Goal: Check status: Check status

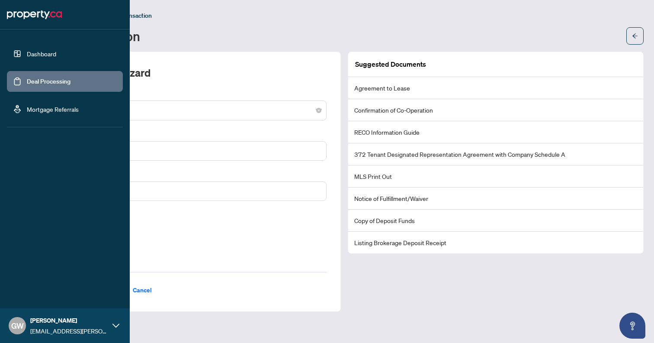
click at [32, 52] on link "Dashboard" at bounding box center [41, 54] width 29 height 8
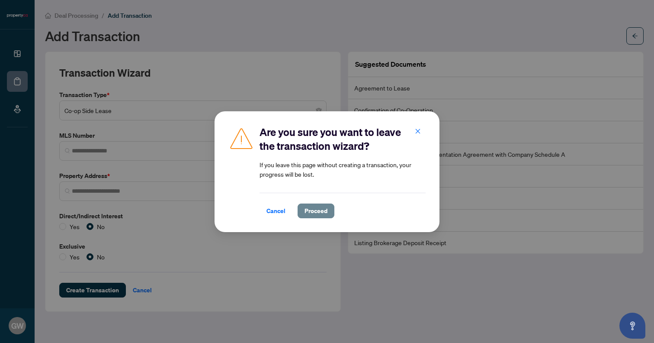
click at [316, 209] on span "Proceed" at bounding box center [316, 211] width 23 height 14
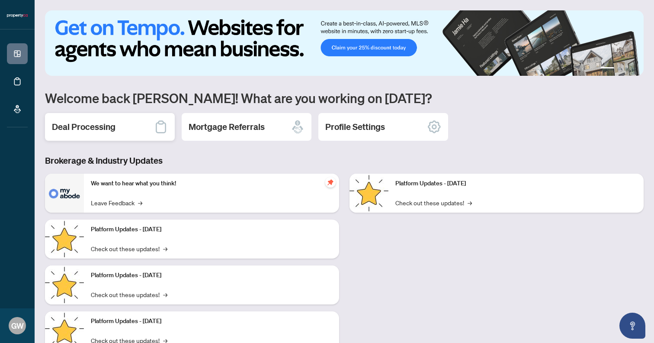
click at [108, 127] on h2 "Deal Processing" at bounding box center [84, 127] width 64 height 12
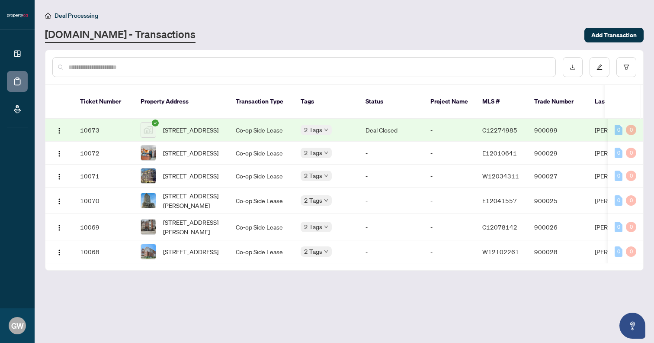
click at [428, 124] on td "-" at bounding box center [450, 130] width 52 height 23
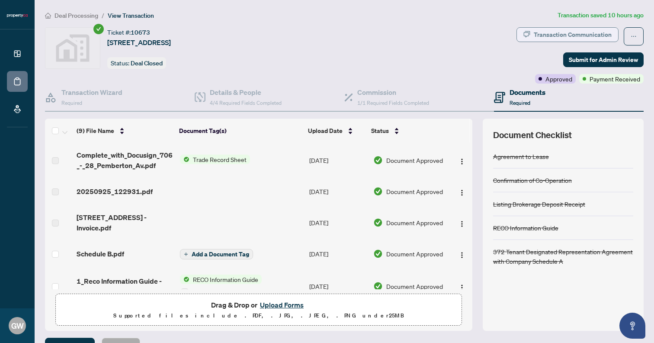
click at [583, 36] on div "Transaction Communication" at bounding box center [573, 35] width 78 height 14
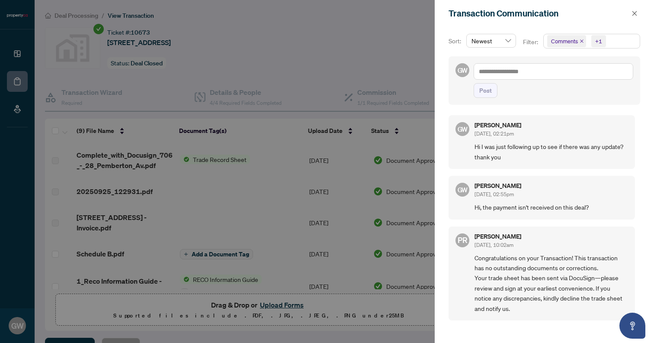
click at [382, 47] on div at bounding box center [327, 171] width 654 height 343
click at [638, 16] on button "button" at bounding box center [634, 13] width 11 height 10
